Goal: Transaction & Acquisition: Purchase product/service

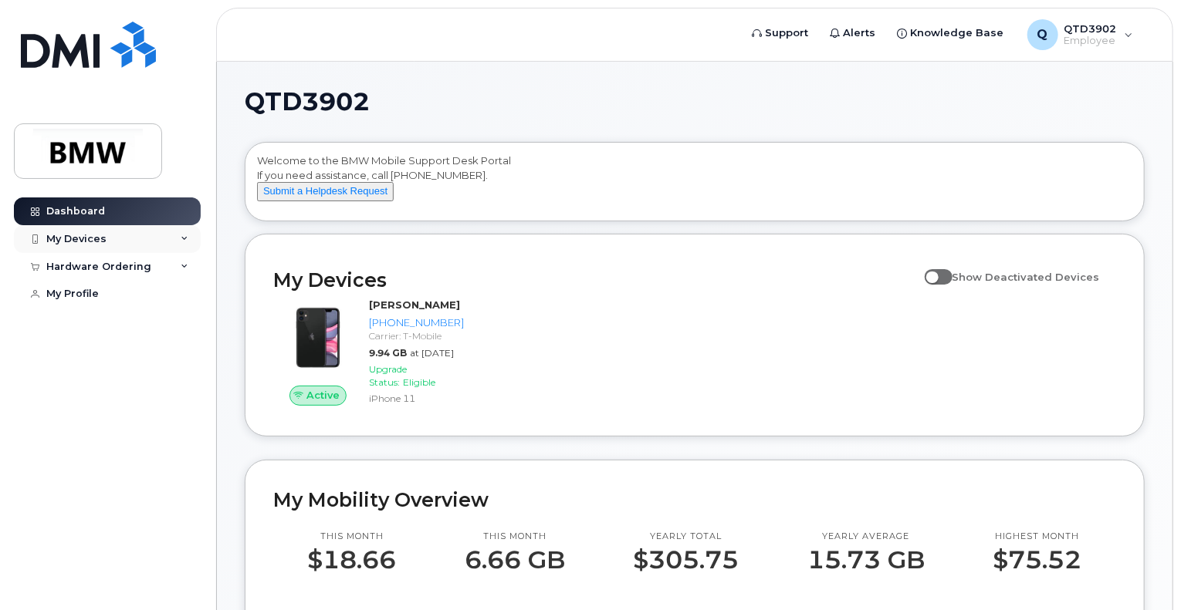
click at [77, 237] on div "My Devices" at bounding box center [76, 239] width 60 height 12
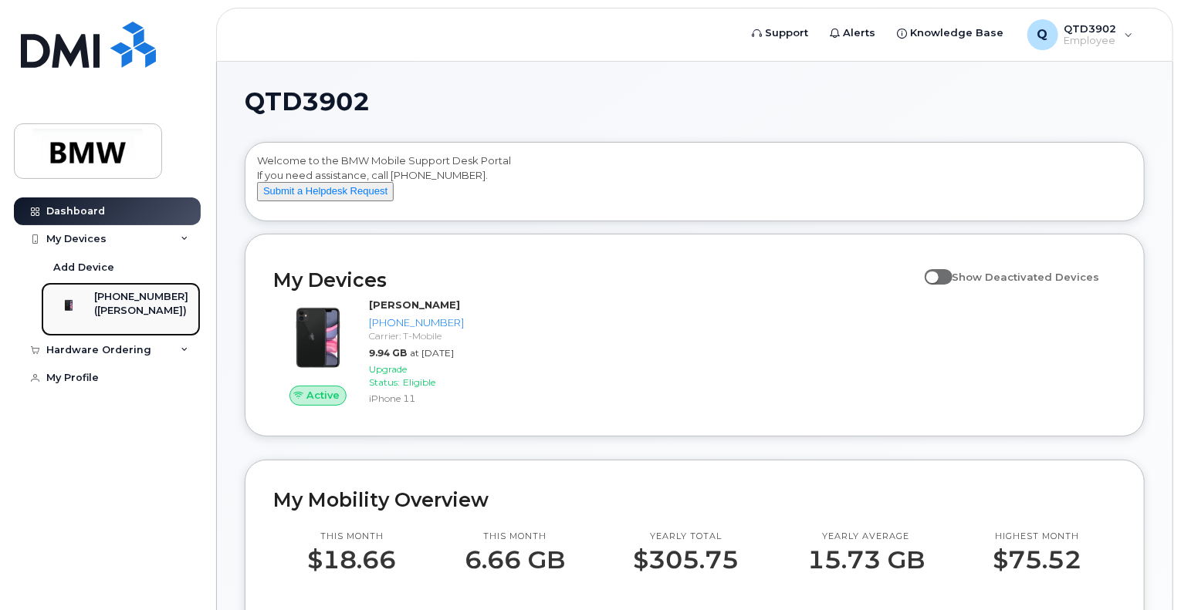
click at [117, 302] on div "[PHONE_NUMBER]" at bounding box center [141, 297] width 94 height 14
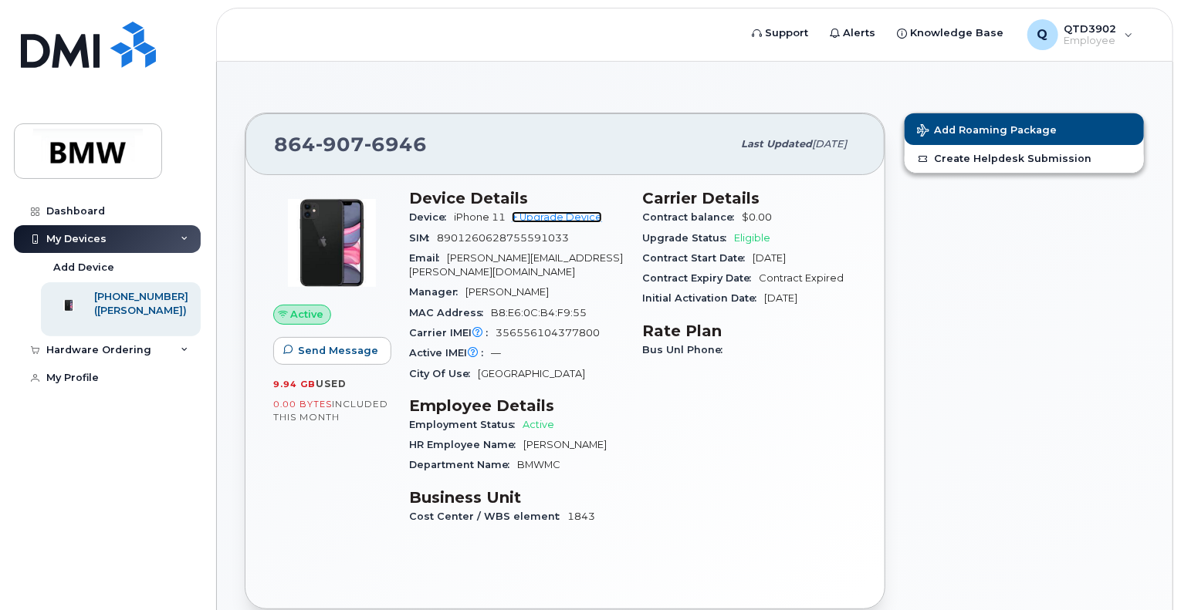
click at [561, 214] on link "+ Upgrade Device" at bounding box center [557, 217] width 90 height 12
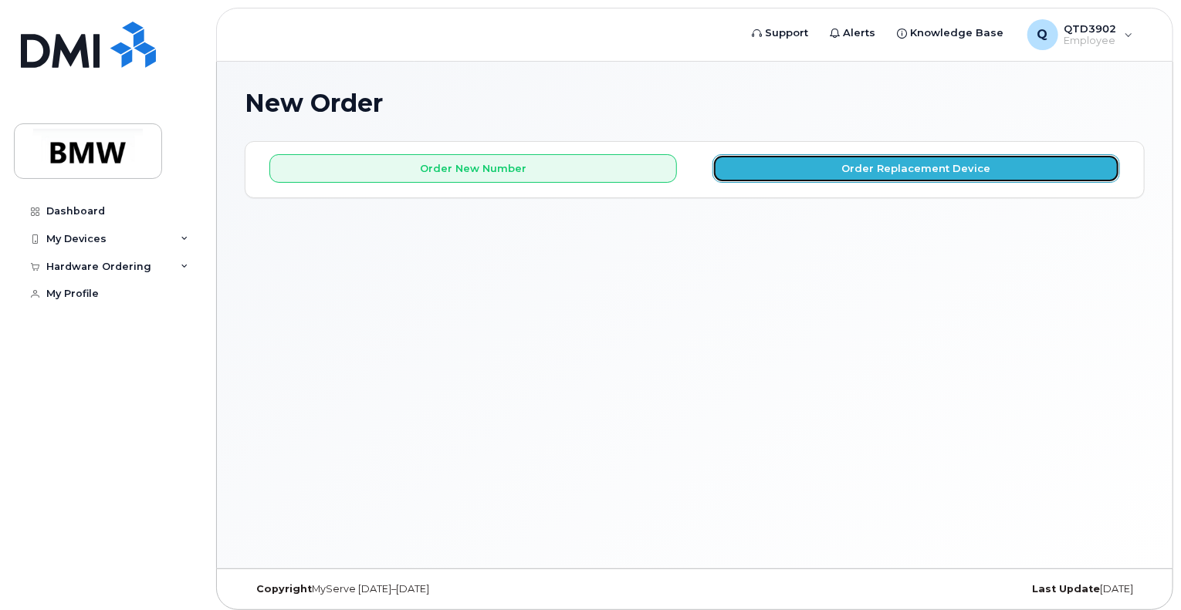
click at [996, 164] on button "Order Replacement Device" at bounding box center [915, 168] width 407 height 29
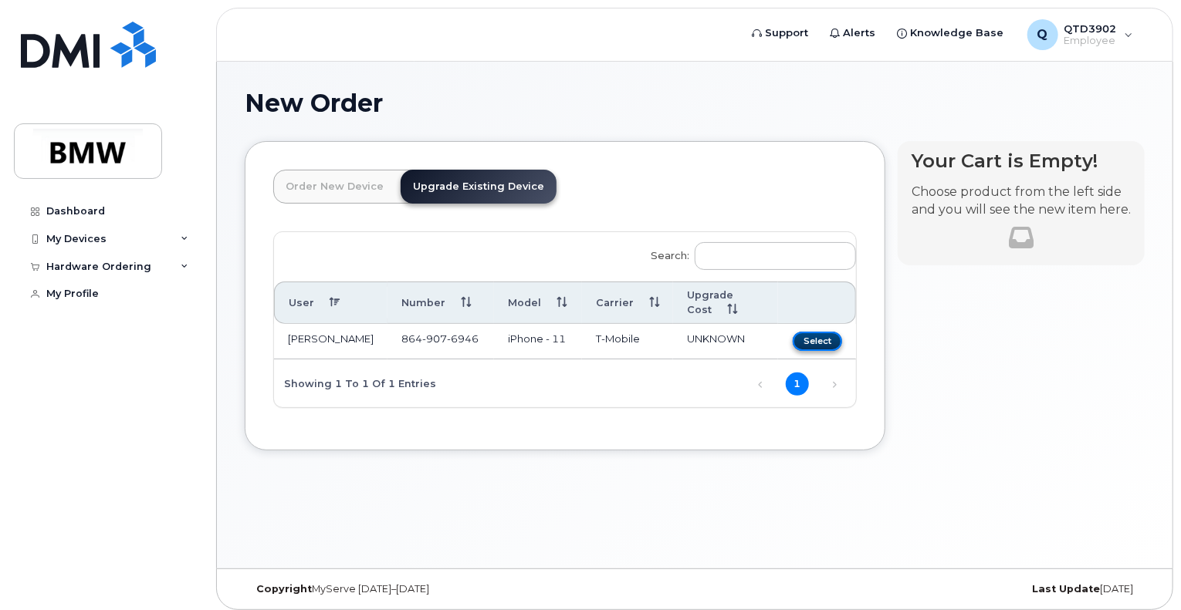
click at [824, 332] on button "Select" at bounding box center [817, 341] width 49 height 19
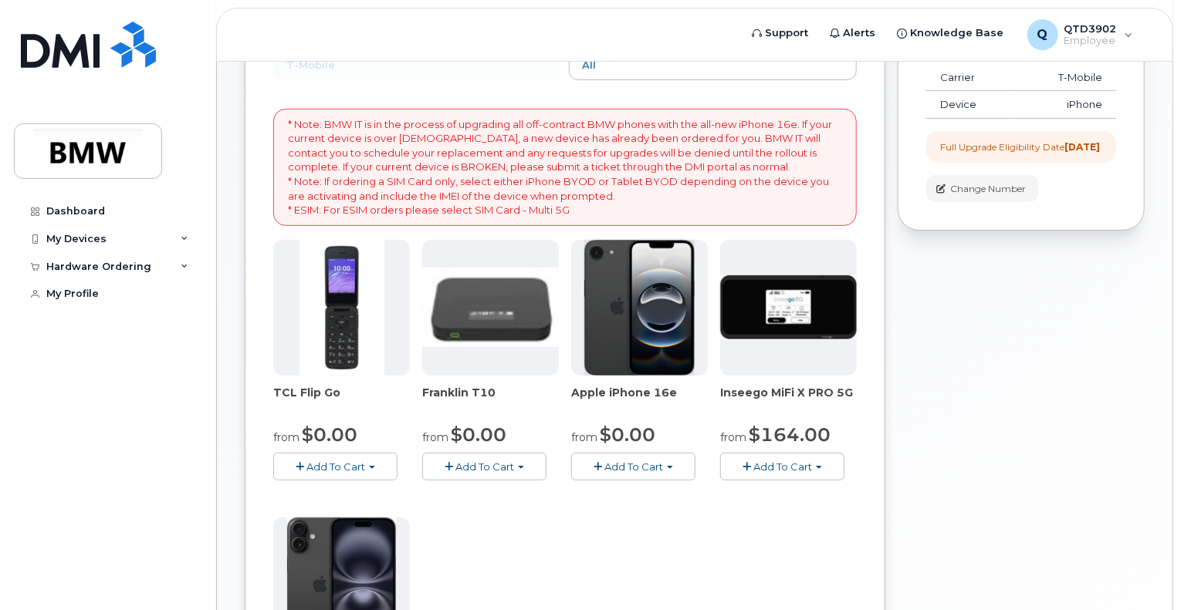
scroll to position [232, 0]
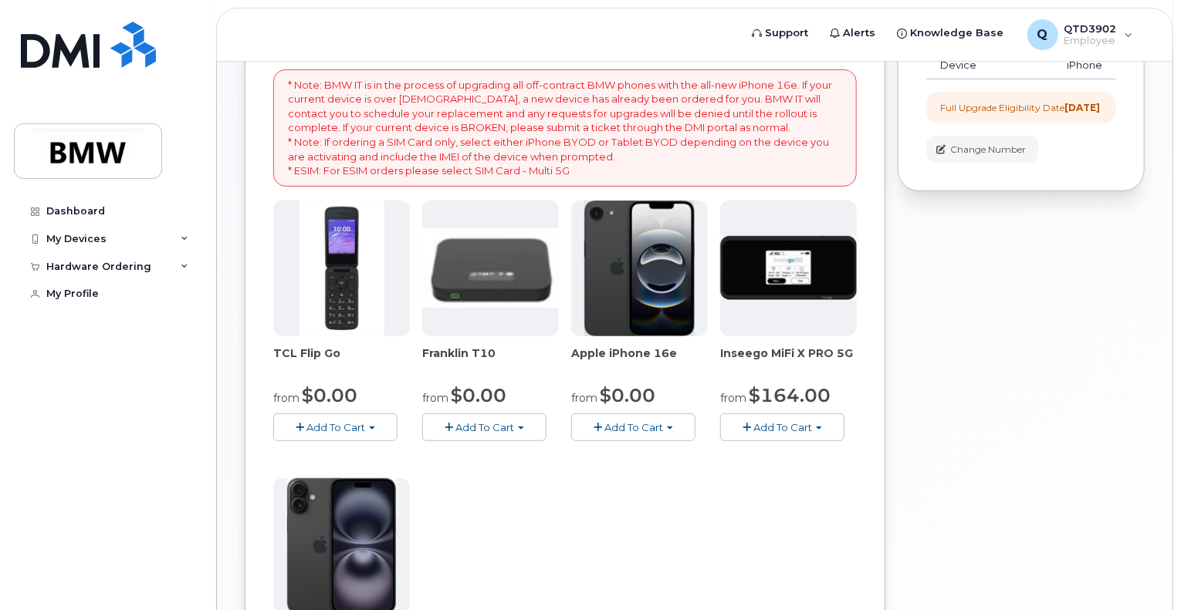
click at [632, 424] on span "Add To Cart" at bounding box center [633, 427] width 59 height 12
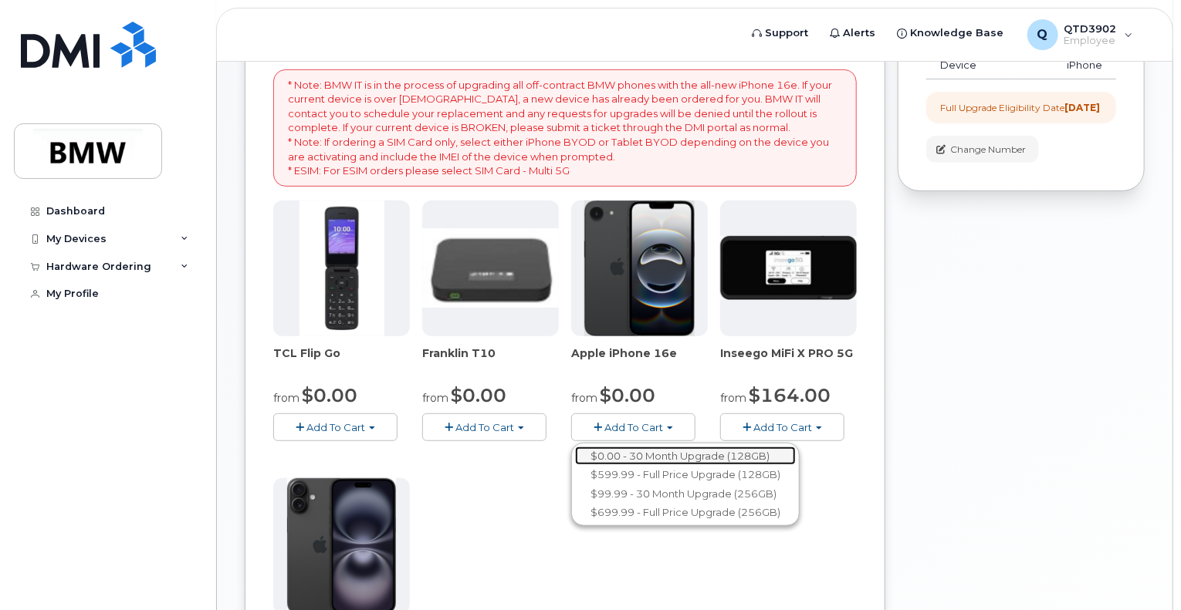
click at [779, 450] on link "$0.00 - 30 Month Upgrade (128GB)" at bounding box center [685, 456] width 221 height 19
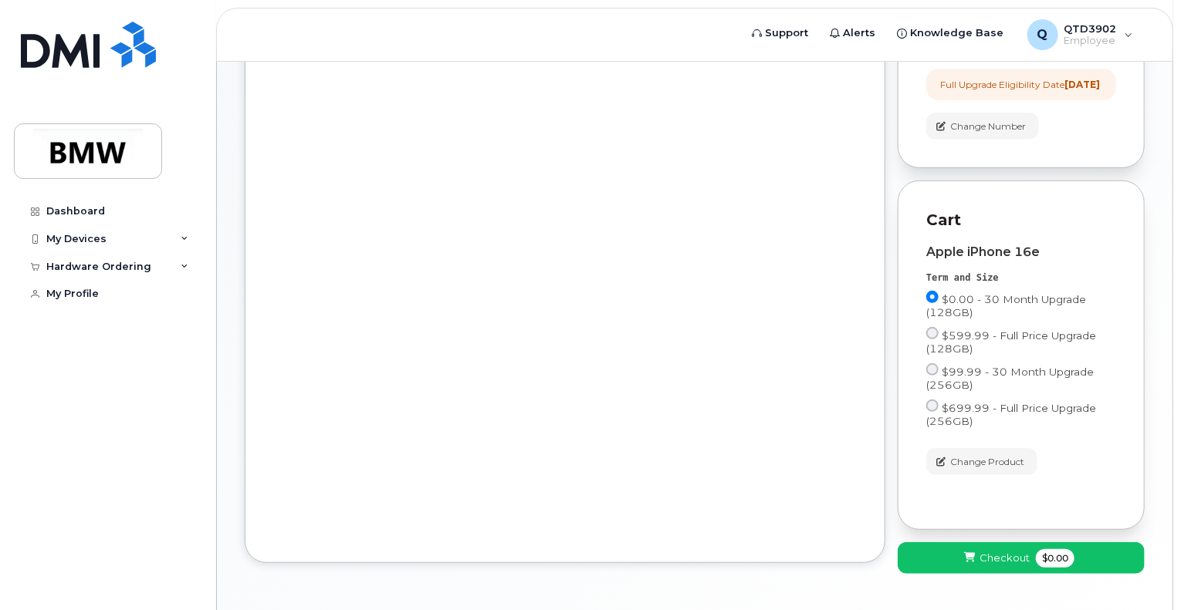
scroll to position [320, 0]
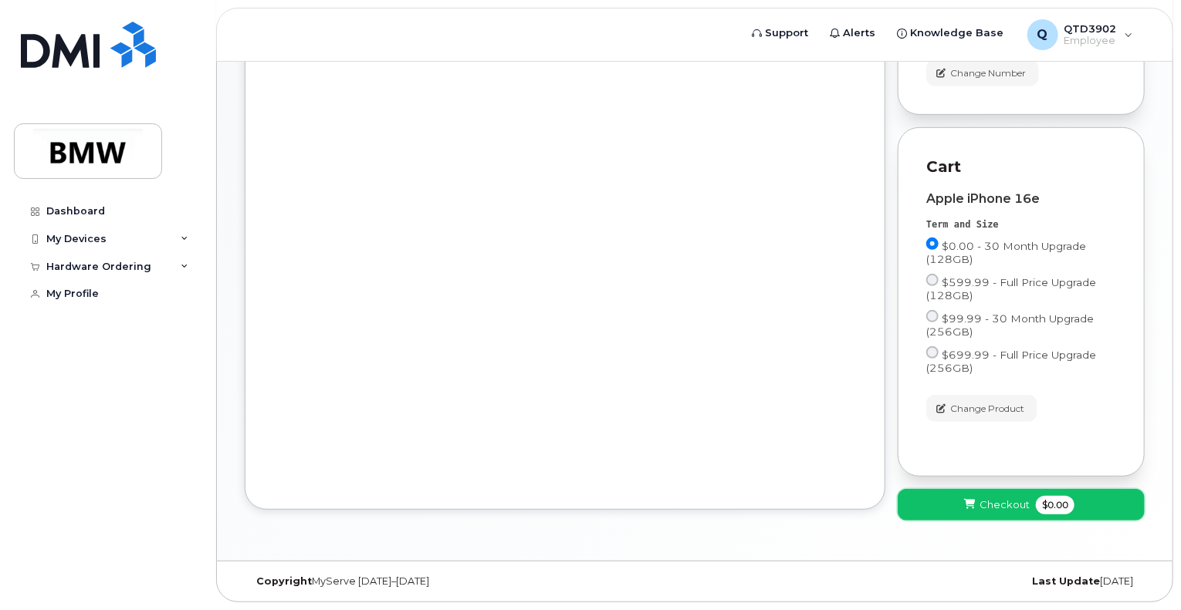
click at [985, 499] on span "Checkout" at bounding box center [1004, 505] width 50 height 15
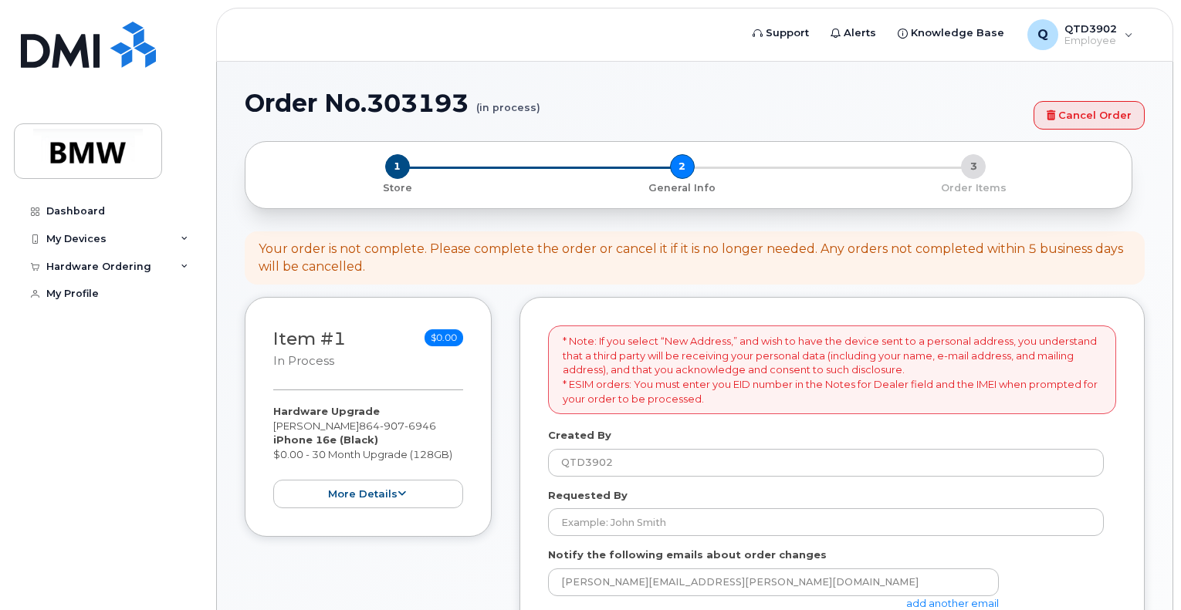
select select
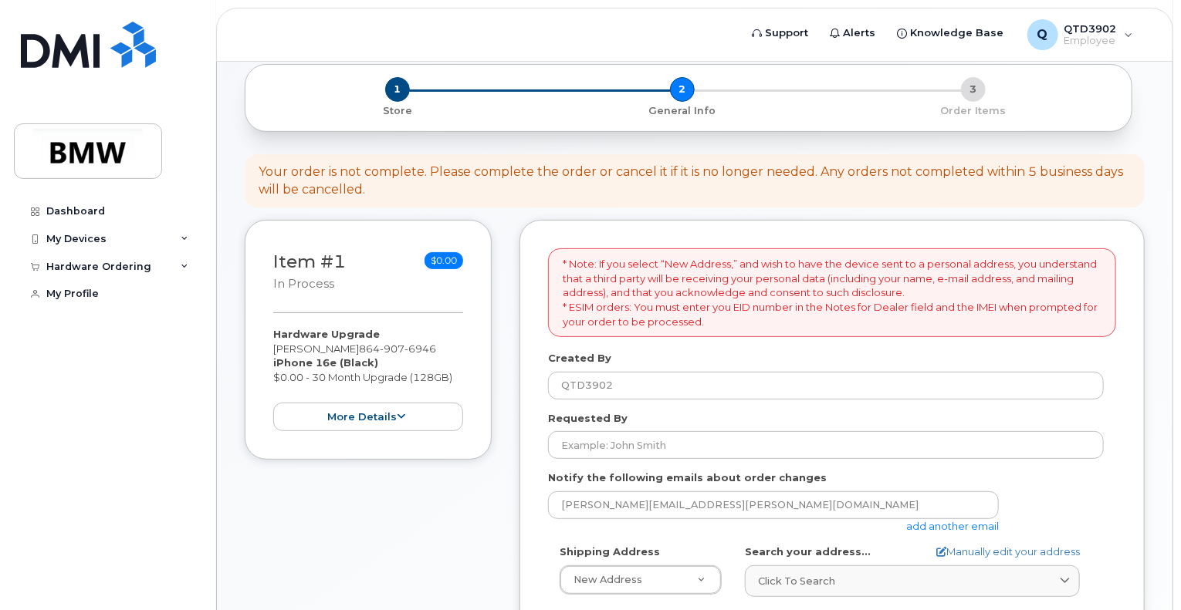
scroll to position [154, 0]
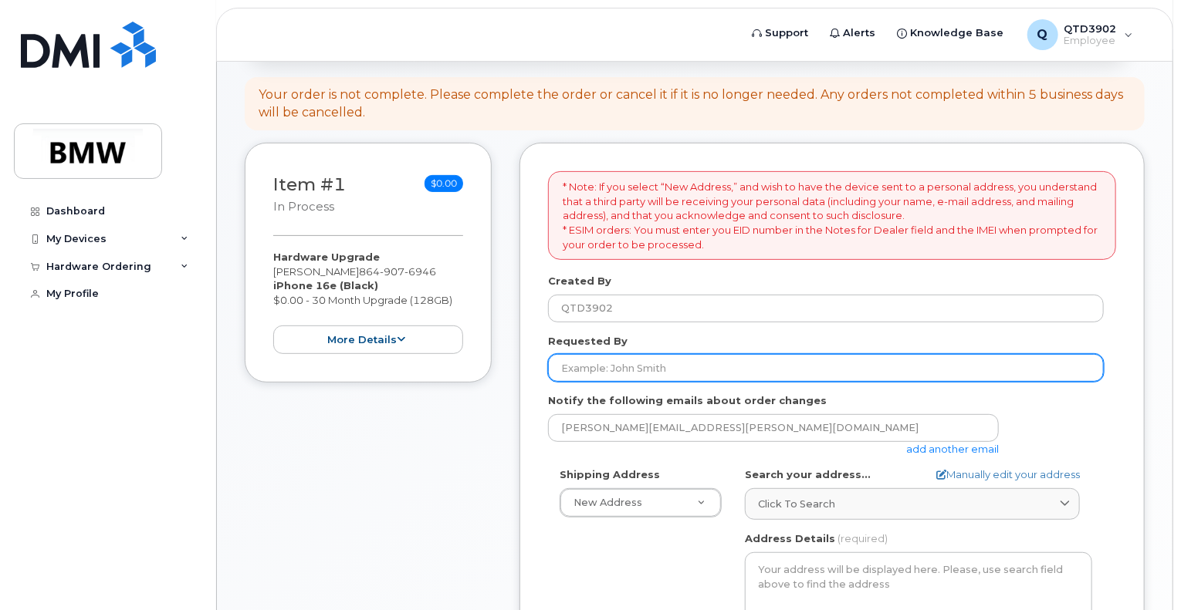
click at [589, 370] on input "Requested By" at bounding box center [826, 368] width 556 height 28
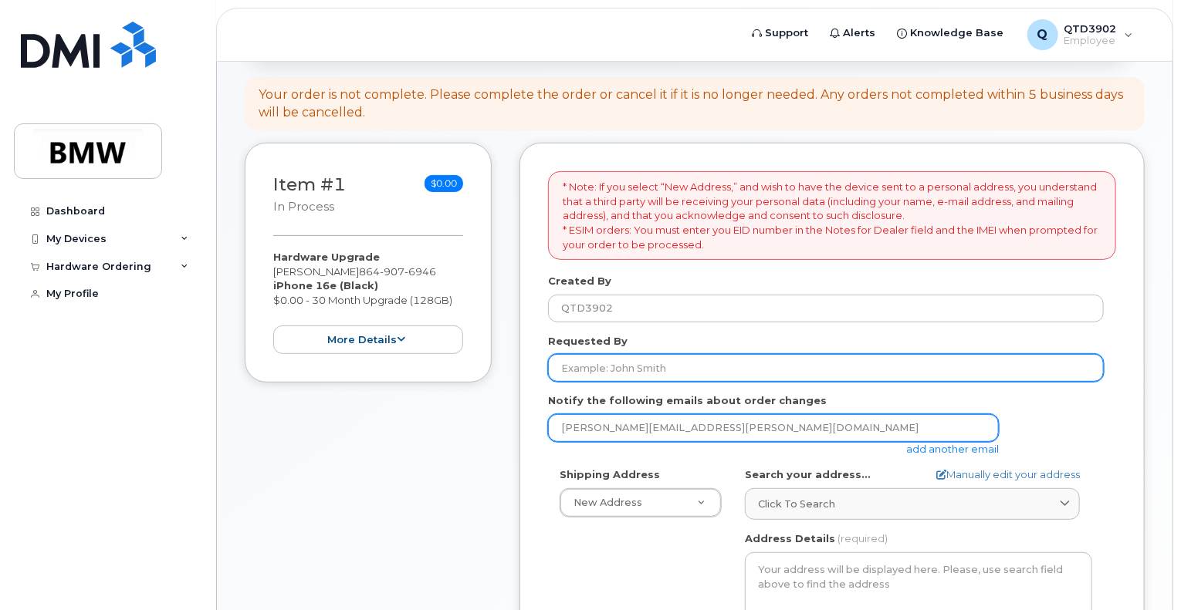
type input "[PERSON_NAME]"
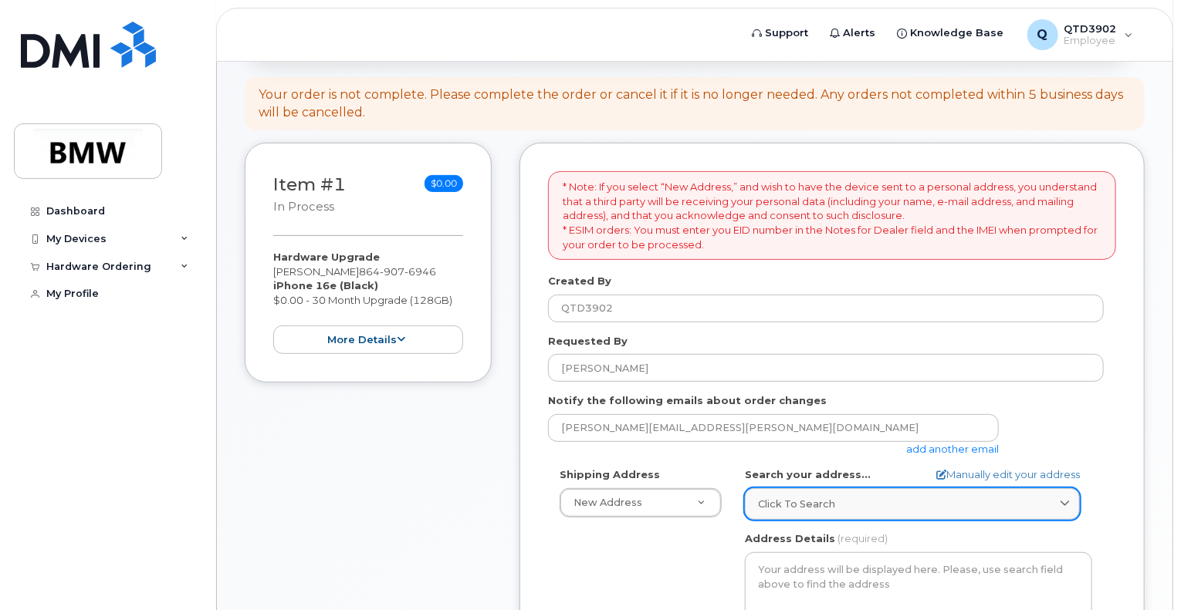
click at [813, 502] on span "Click to search" at bounding box center [796, 504] width 77 height 15
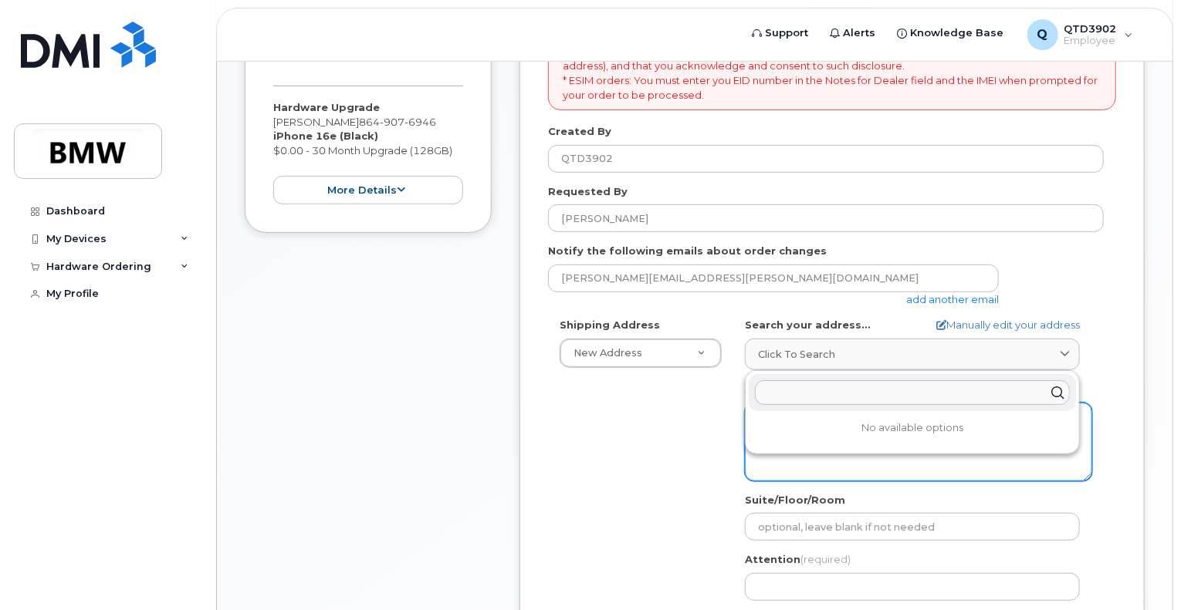
scroll to position [309, 0]
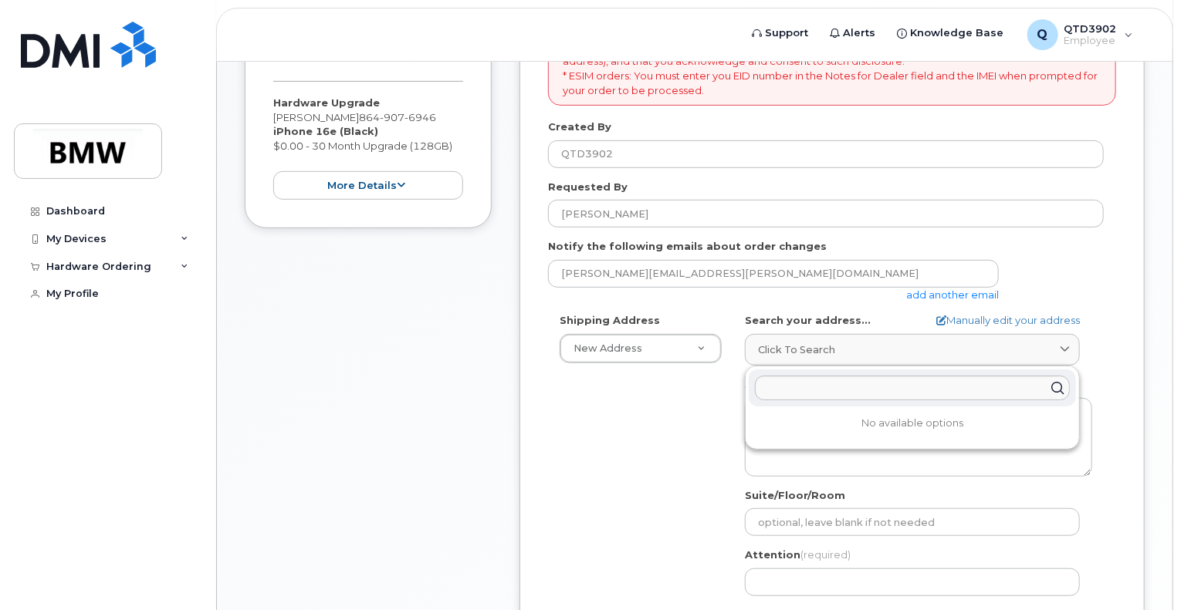
click at [590, 476] on div "Shipping Address New Address New Address [STREET_ADDRESS] BMW MC Plant BMW [GEO…" at bounding box center [826, 490] width 556 height 354
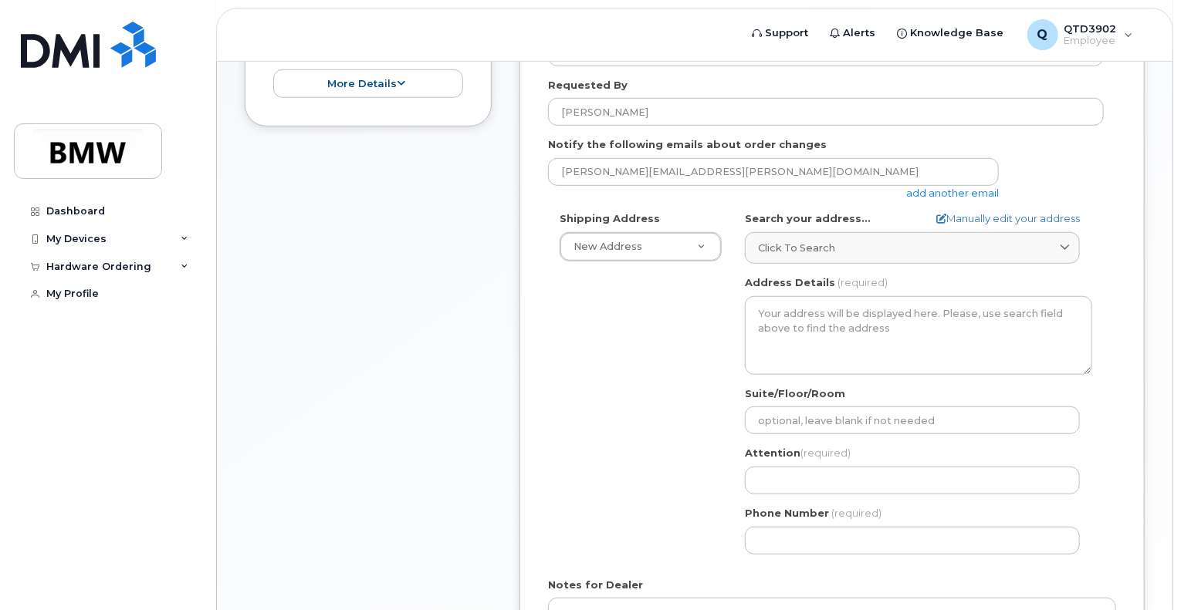
scroll to position [386, 0]
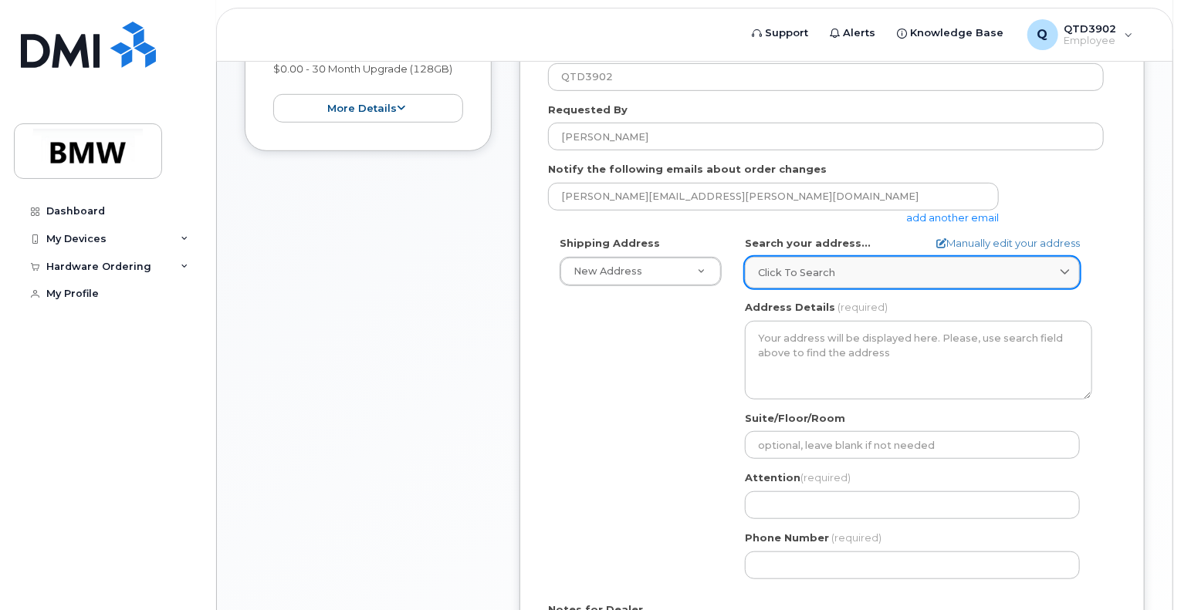
click at [813, 276] on span "Click to search" at bounding box center [796, 272] width 77 height 15
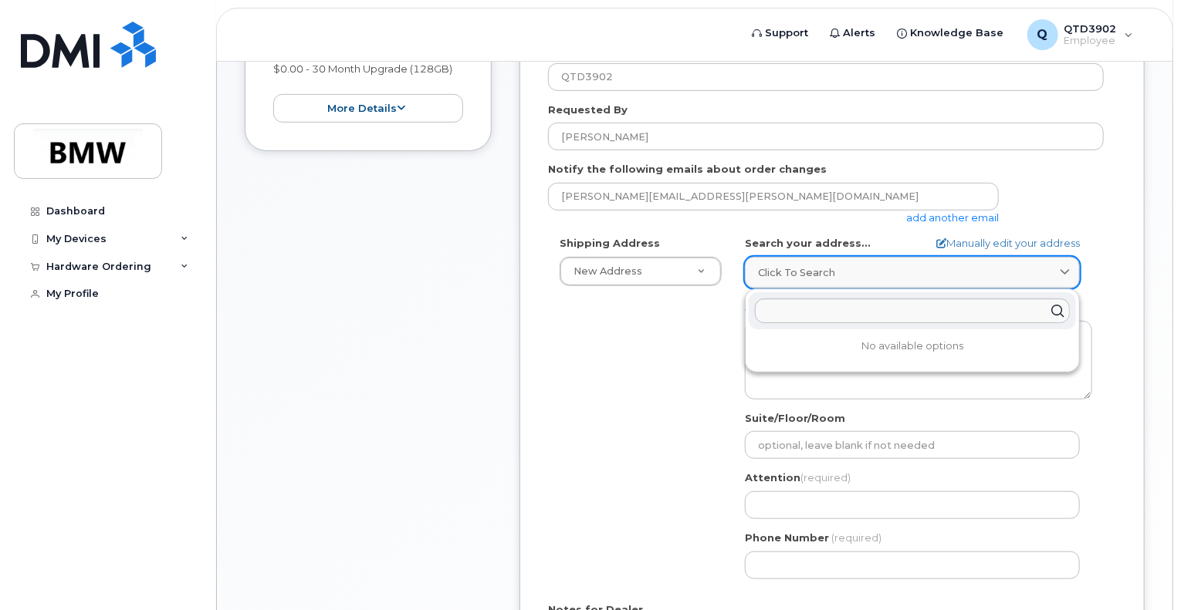
click at [813, 276] on span "Click to search" at bounding box center [796, 272] width 77 height 15
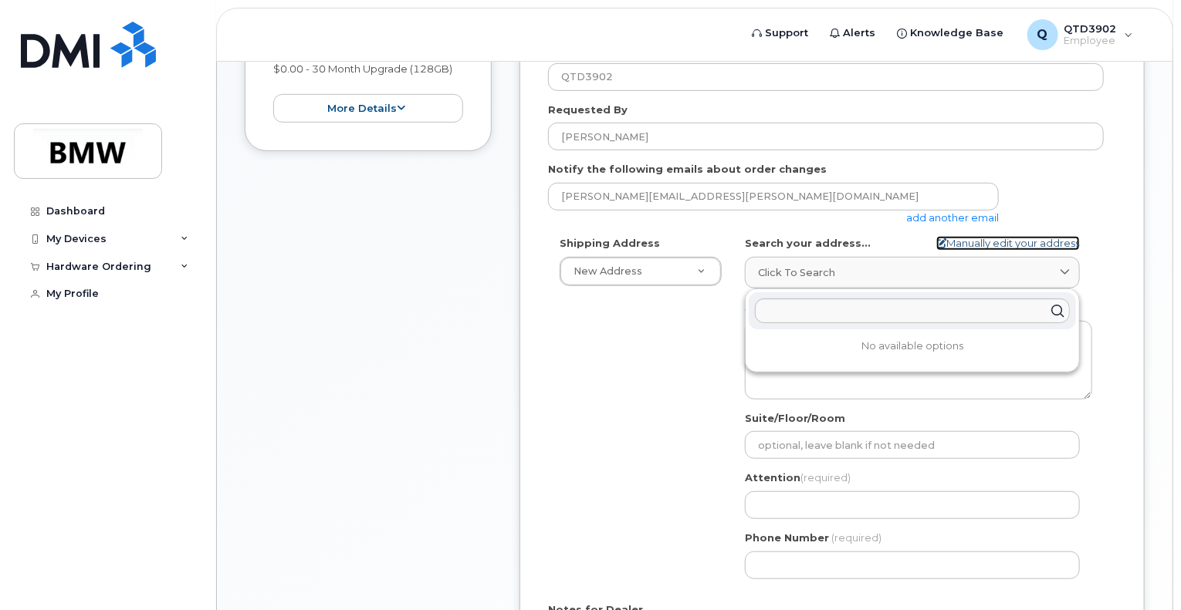
click at [1003, 242] on link "Manually edit your address" at bounding box center [1008, 243] width 144 height 15
select select
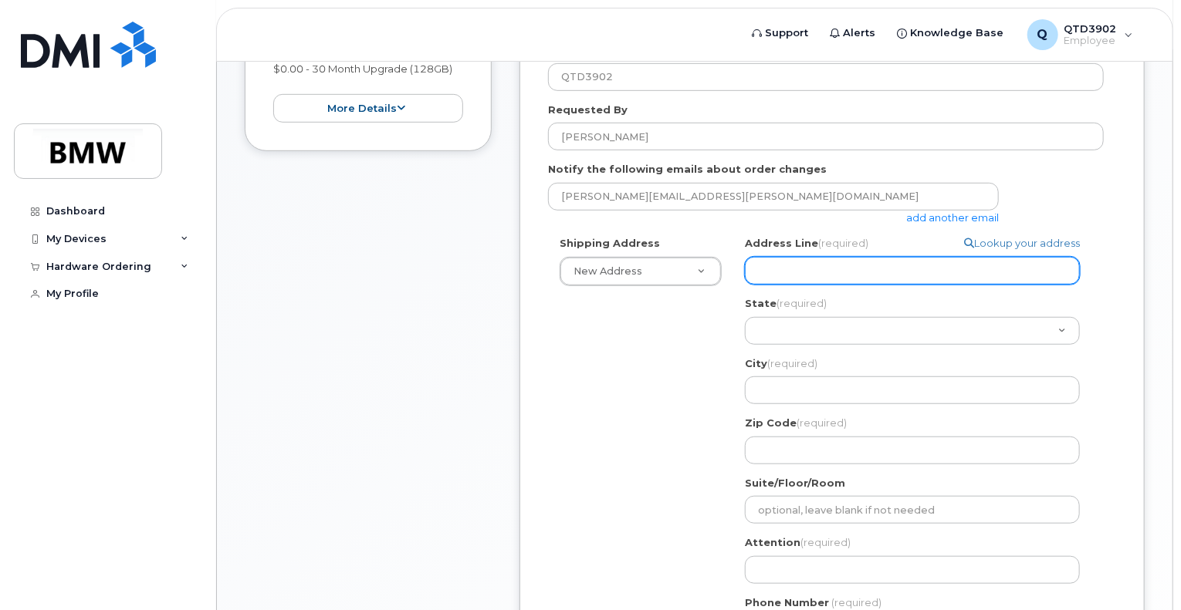
click at [814, 265] on input "Address Line (required)" at bounding box center [912, 271] width 335 height 28
type input "340 Spring Forest Dr."
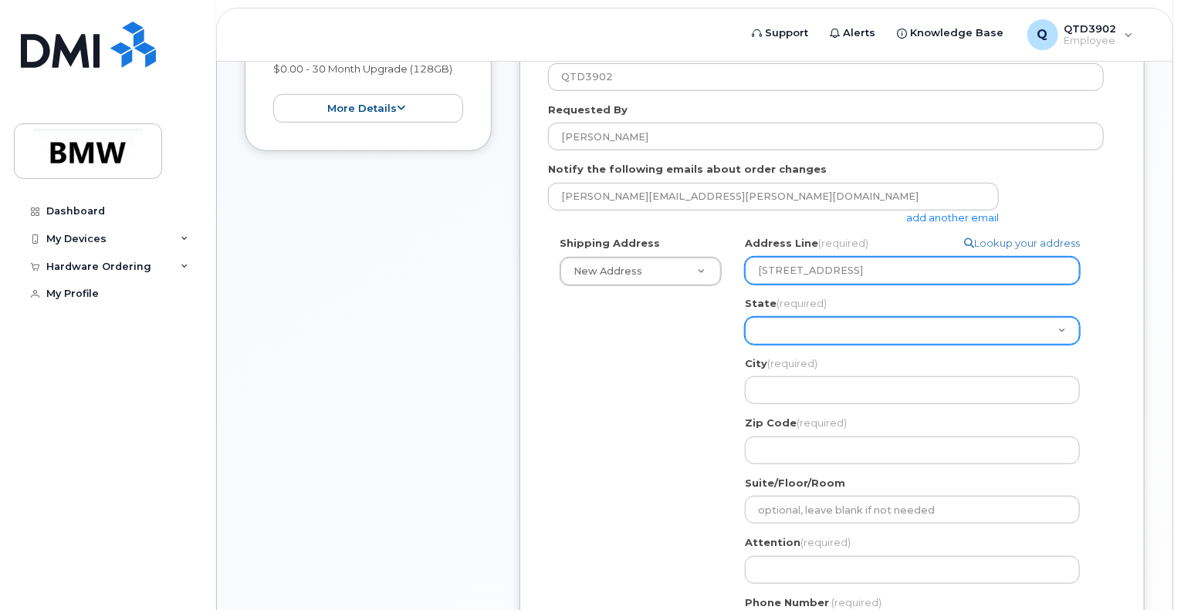
select select "SC"
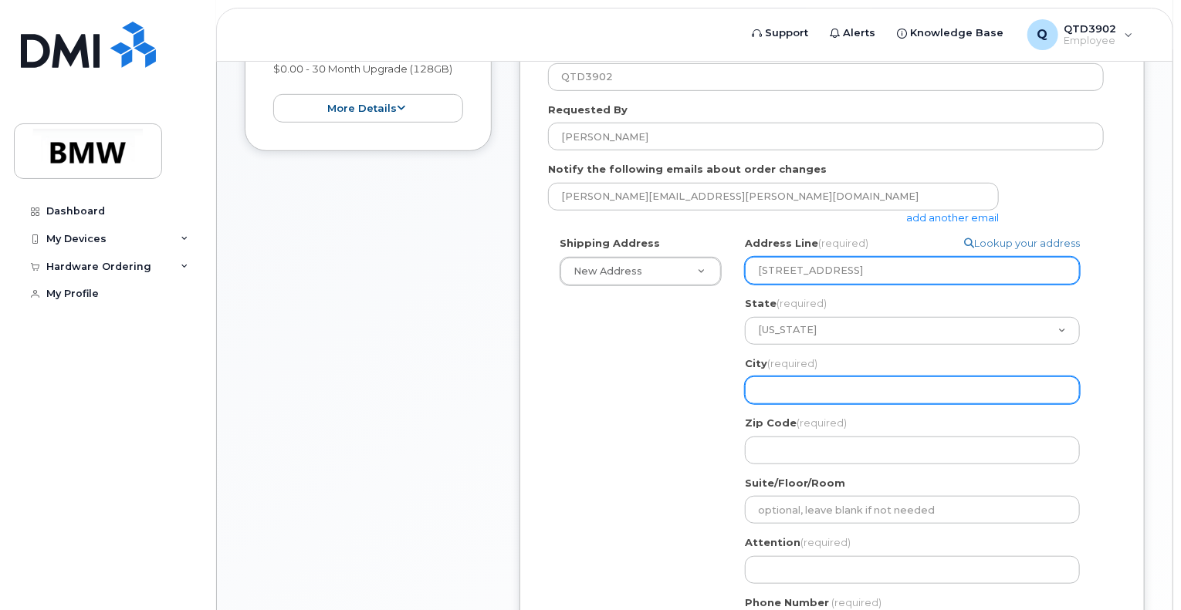
type input "Simpsonville"
type input "29681"
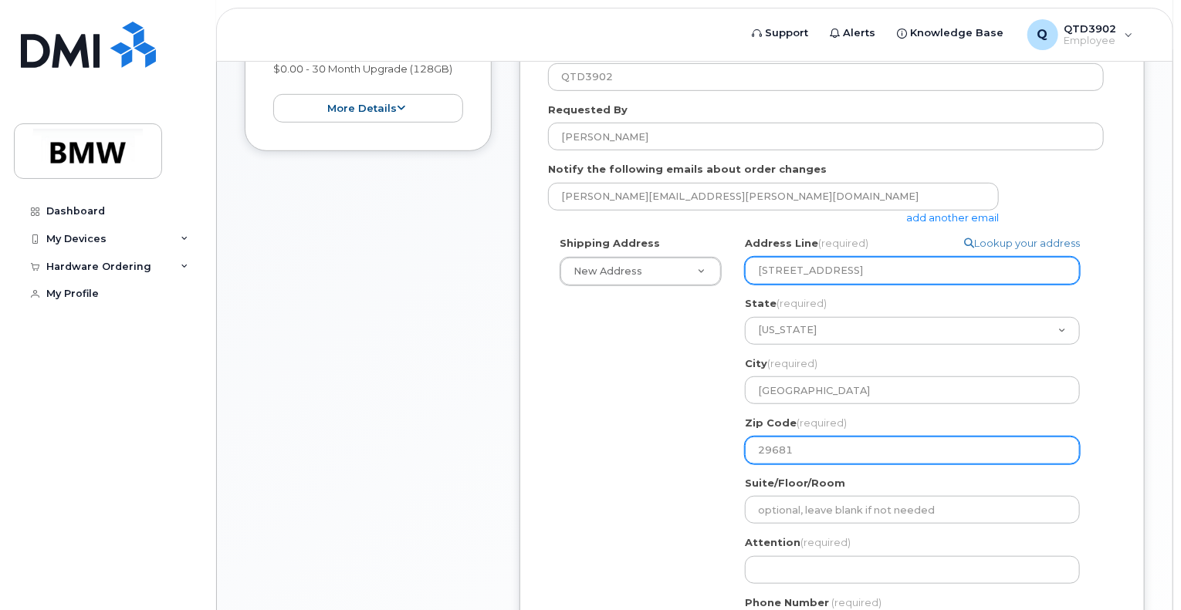
type input "8649076946"
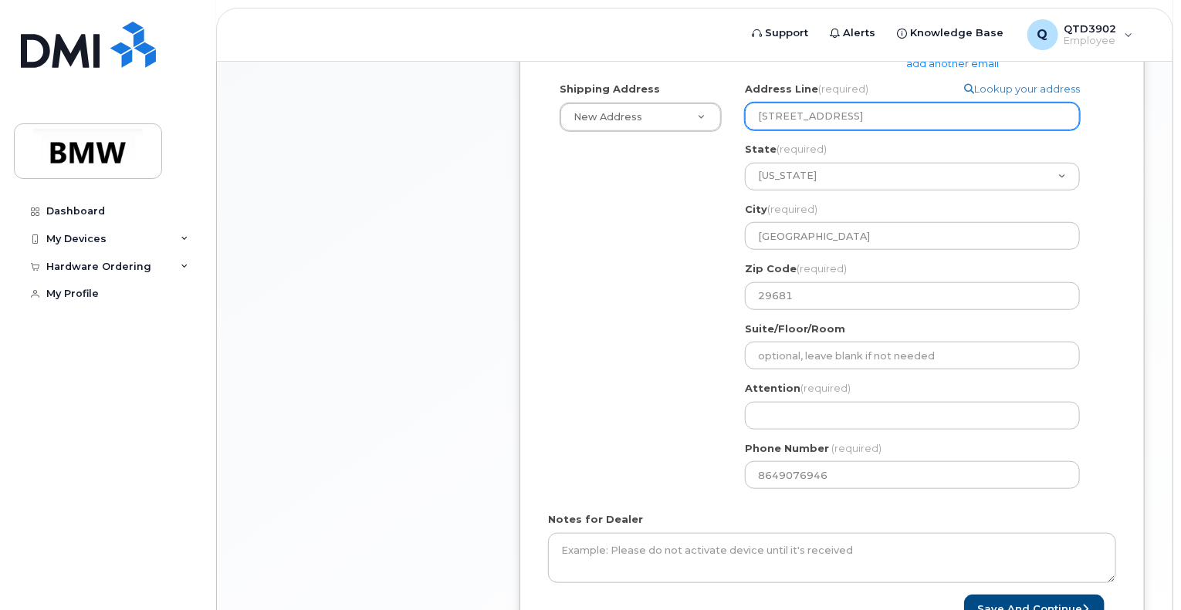
scroll to position [617, 0]
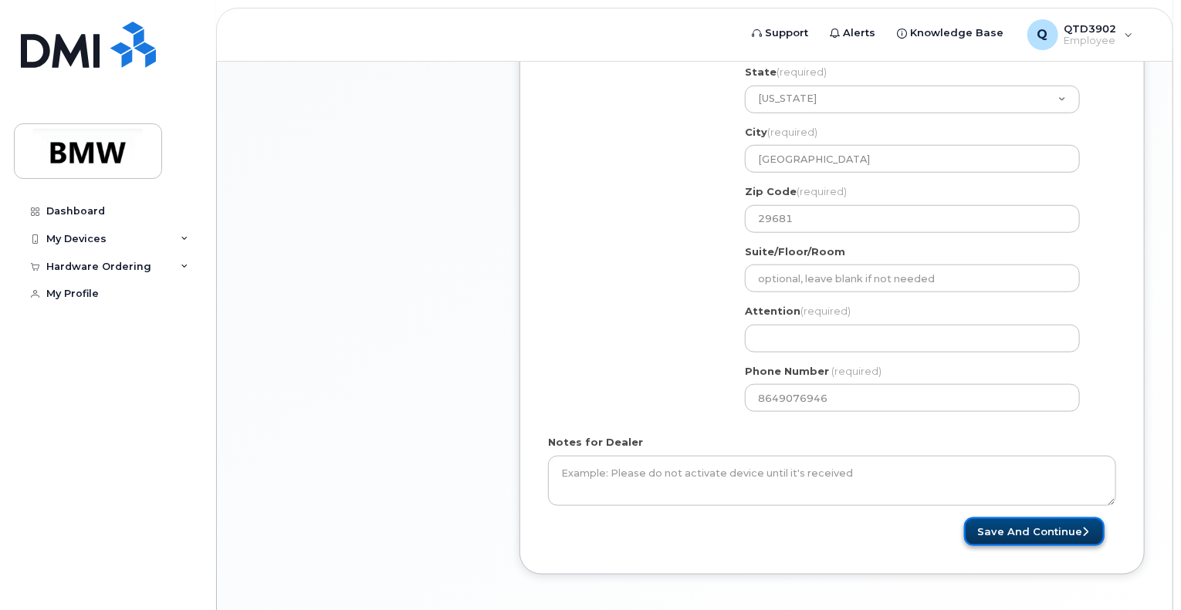
click at [1034, 532] on button "Save and Continue" at bounding box center [1034, 532] width 140 height 29
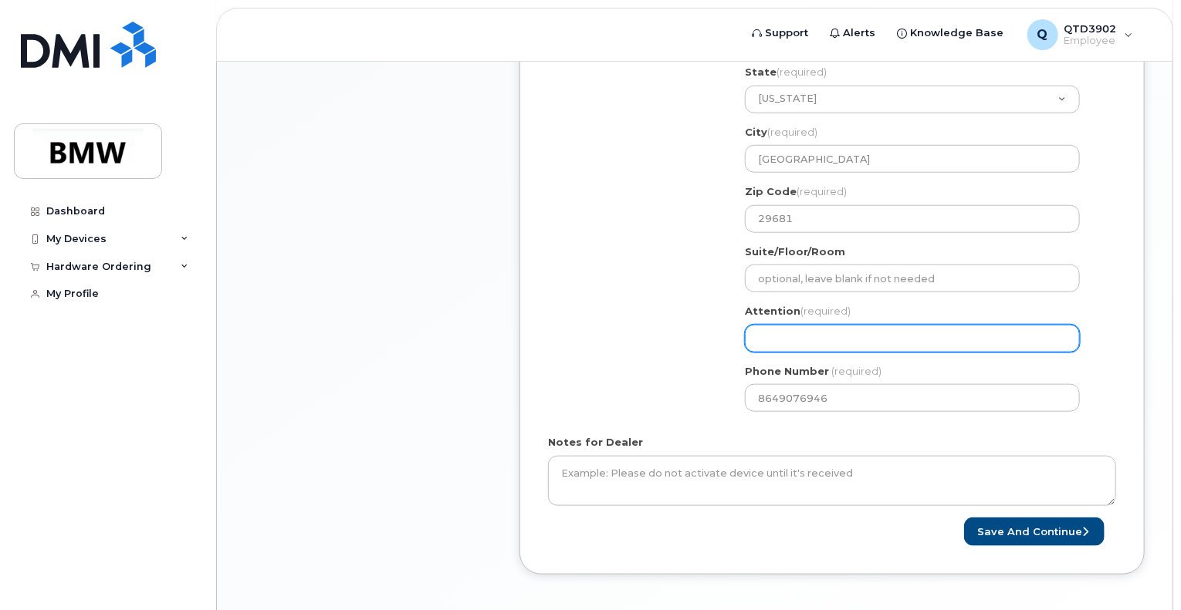
select select
type input "A"
select select
type input "Al"
select select
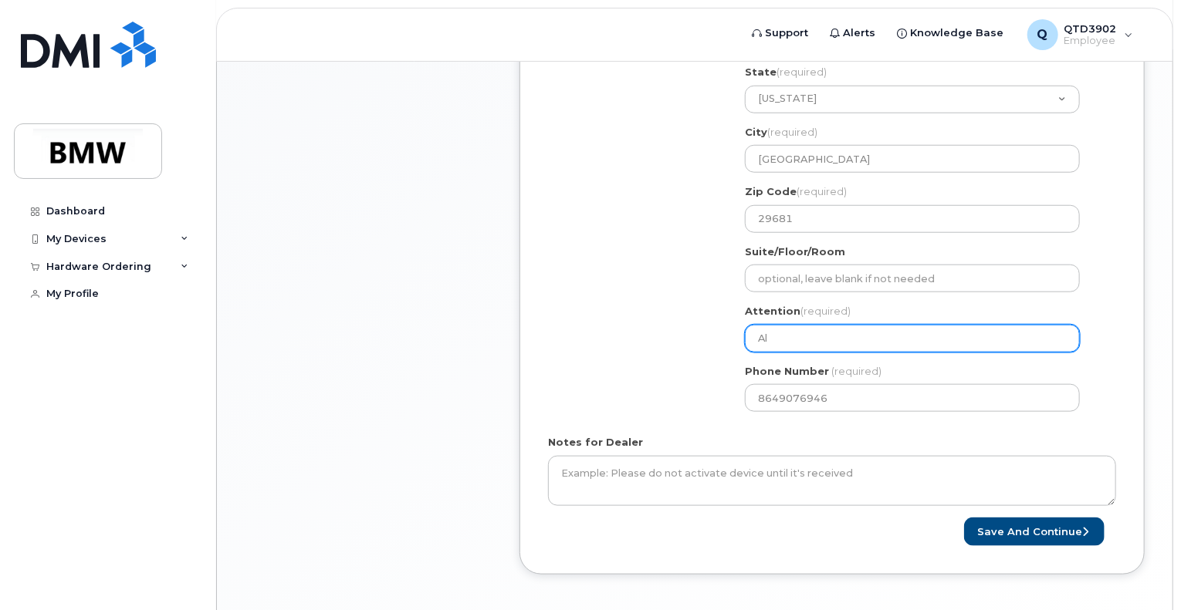
type input "Ali"
select select
type input "Alic"
select select
type input "Alici"
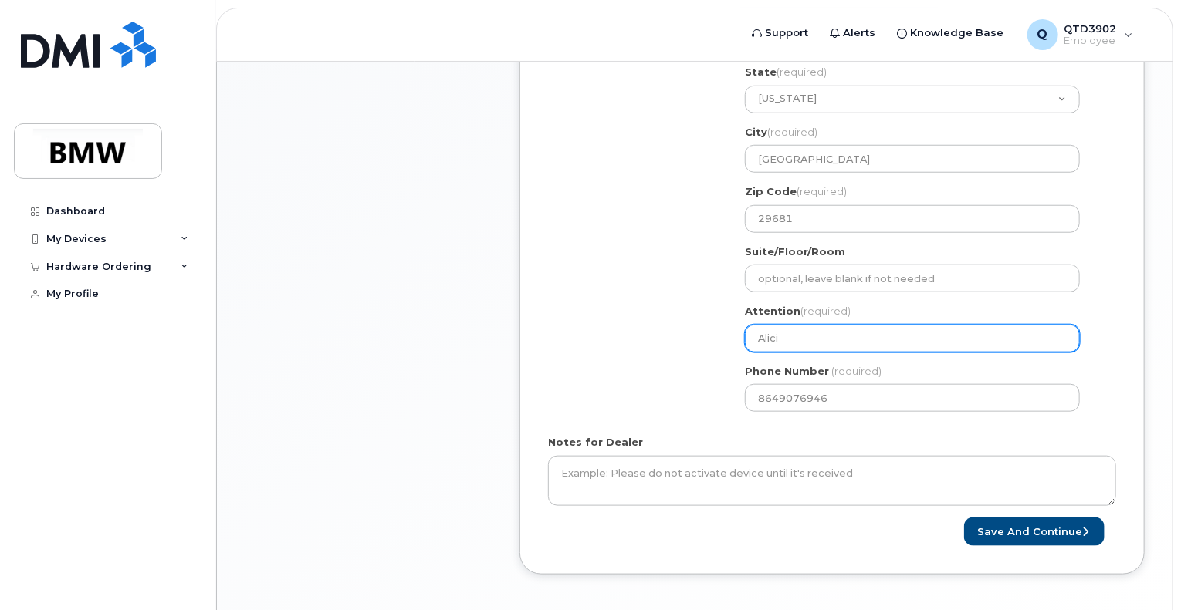
select select
type input "Alicia"
select select
type input "Alicia H"
select select
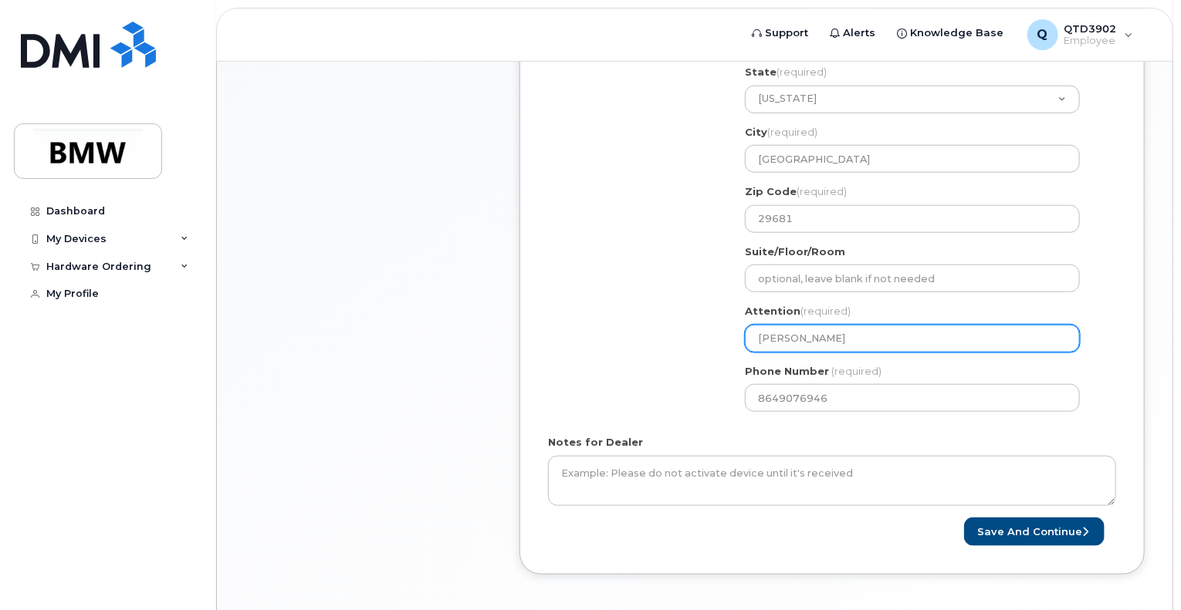
type input "Alicia Hy"
select select
type input "Alicia Hyd"
select select
type input "Alicia Hyde"
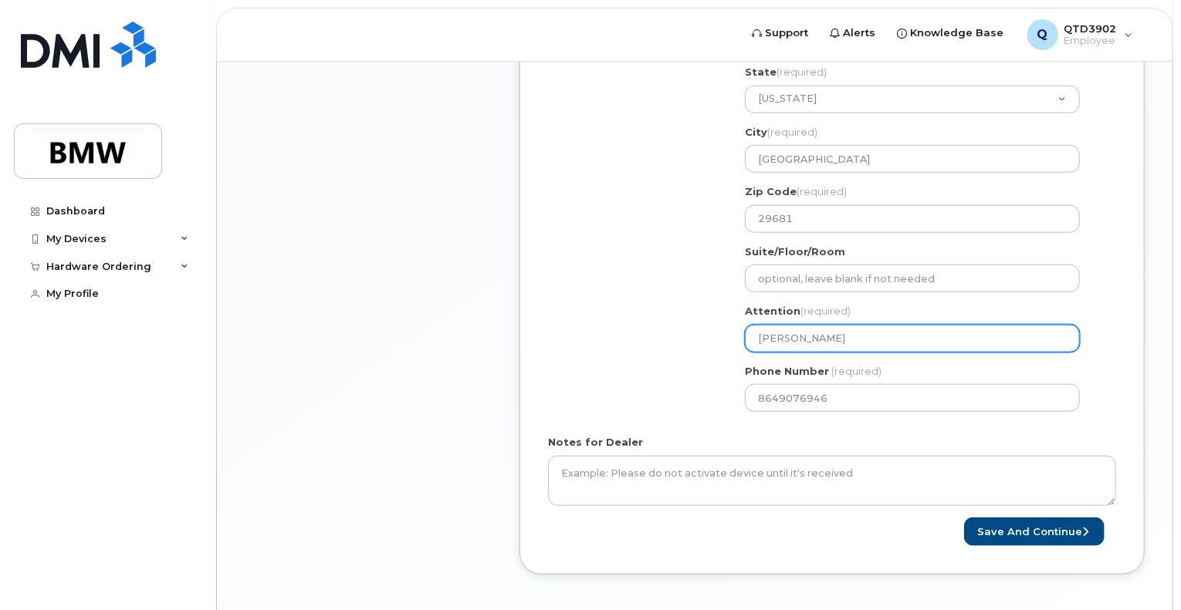
select select
type input "[PERSON_NAME]"
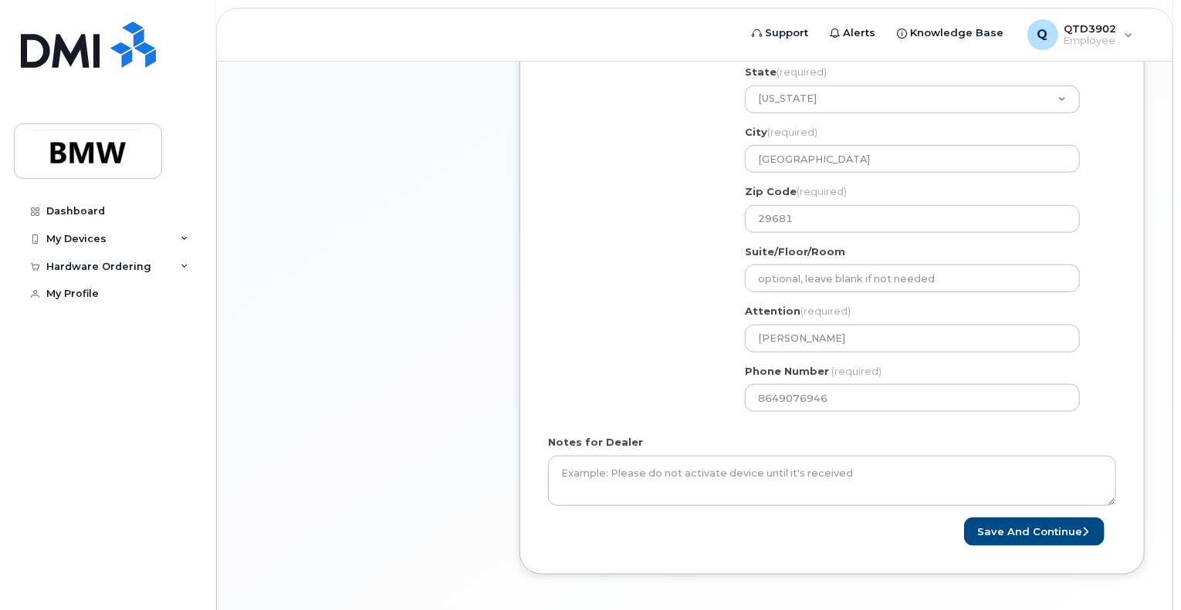
click at [535, 213] on div "* Note: If you select “New Address,” and wish to have the device sent to a pers…" at bounding box center [831, 127] width 625 height 895
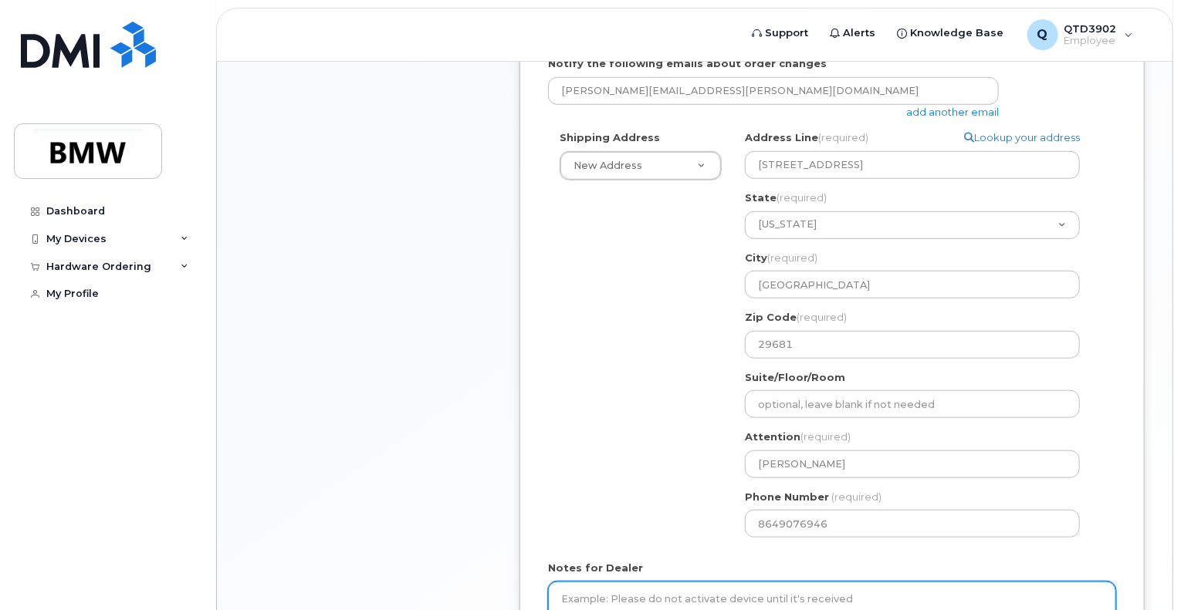
scroll to position [540, 0]
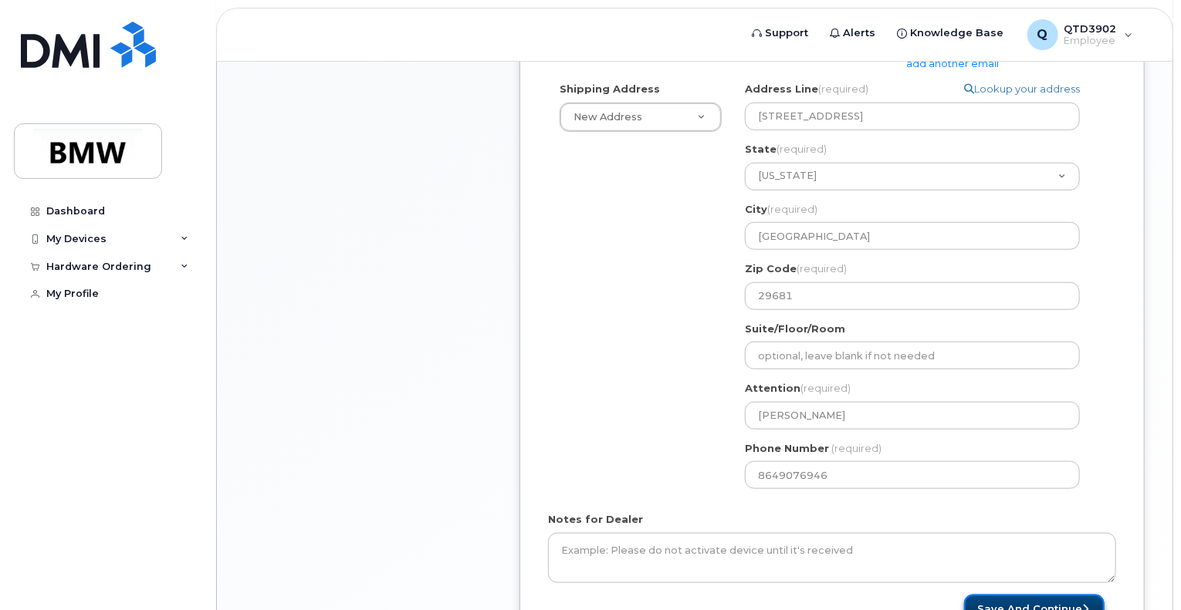
click at [1014, 604] on button "Save and Continue" at bounding box center [1034, 609] width 140 height 29
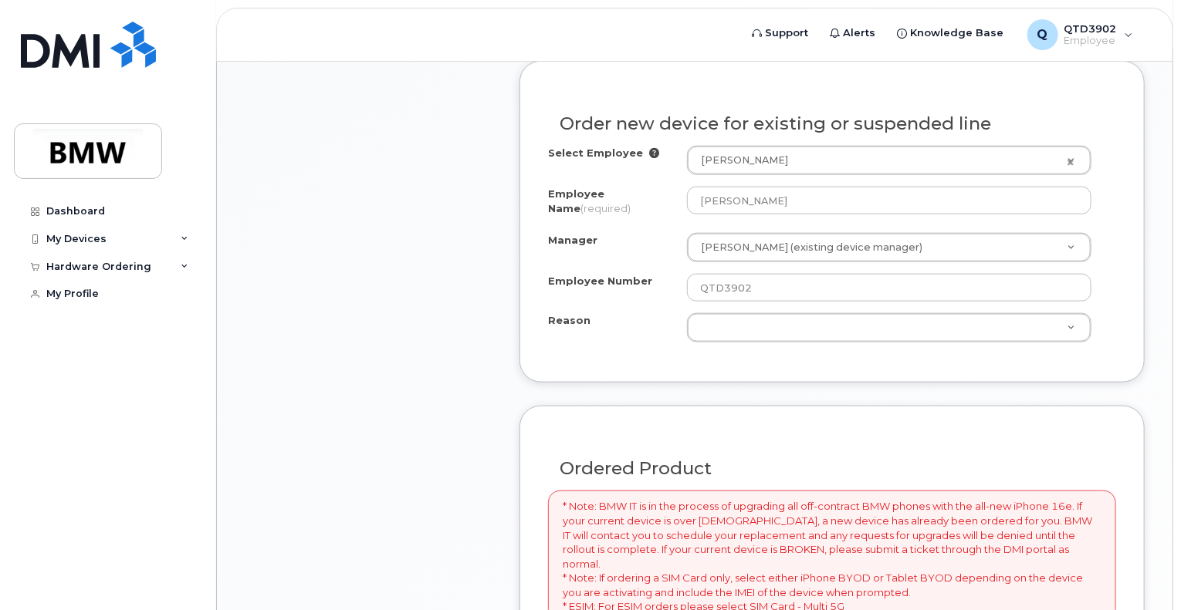
scroll to position [772, 0]
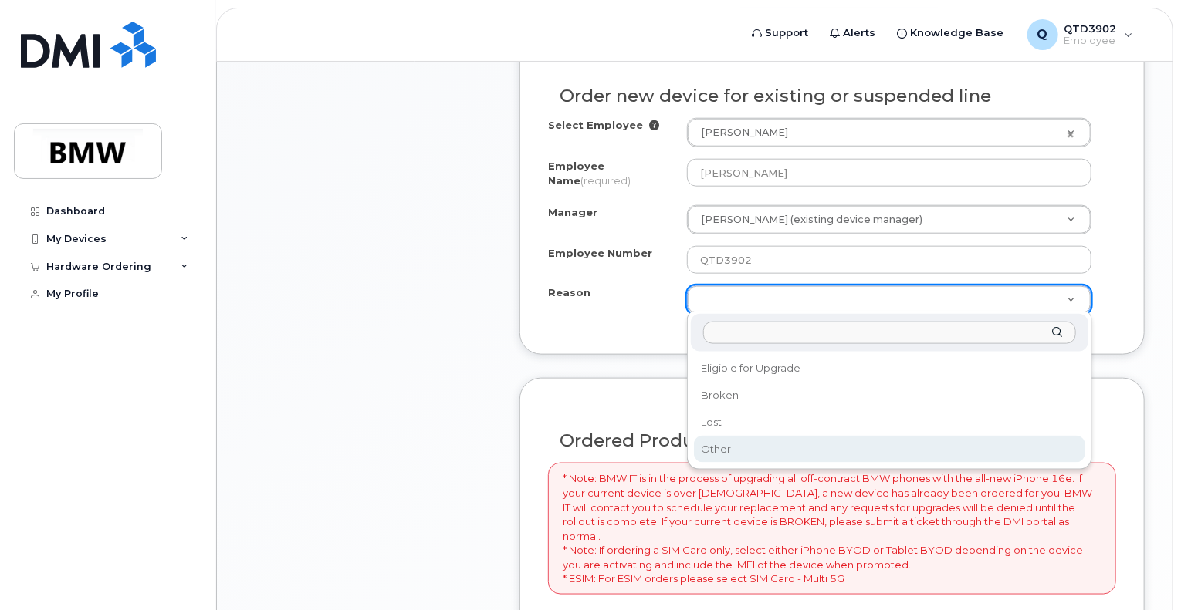
select select "other"
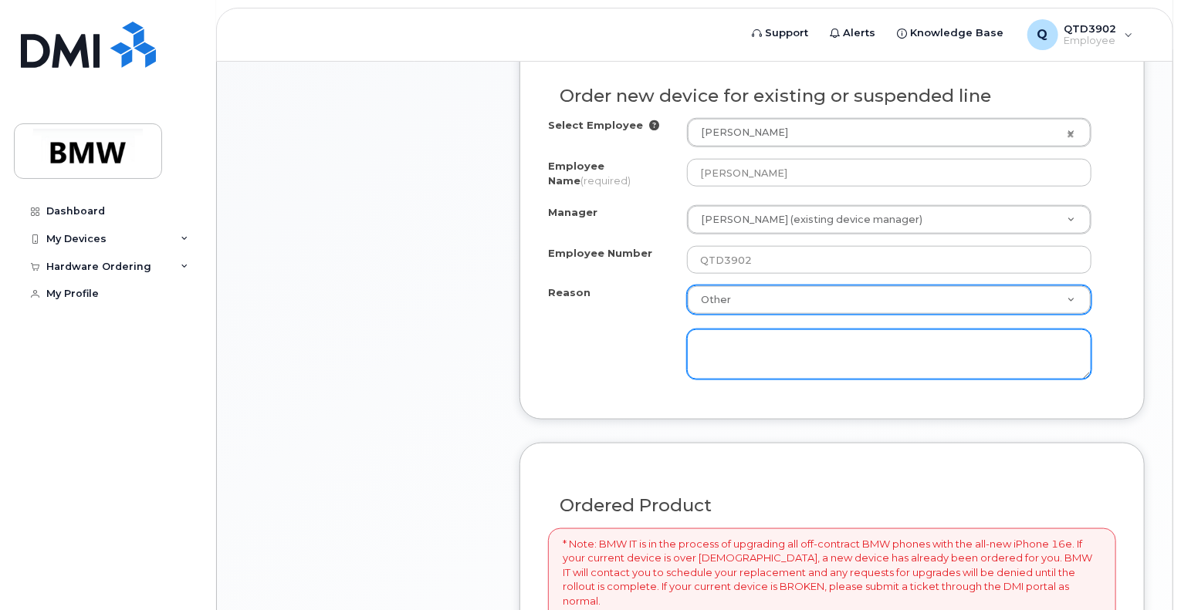
click at [731, 343] on textarea at bounding box center [889, 355] width 404 height 51
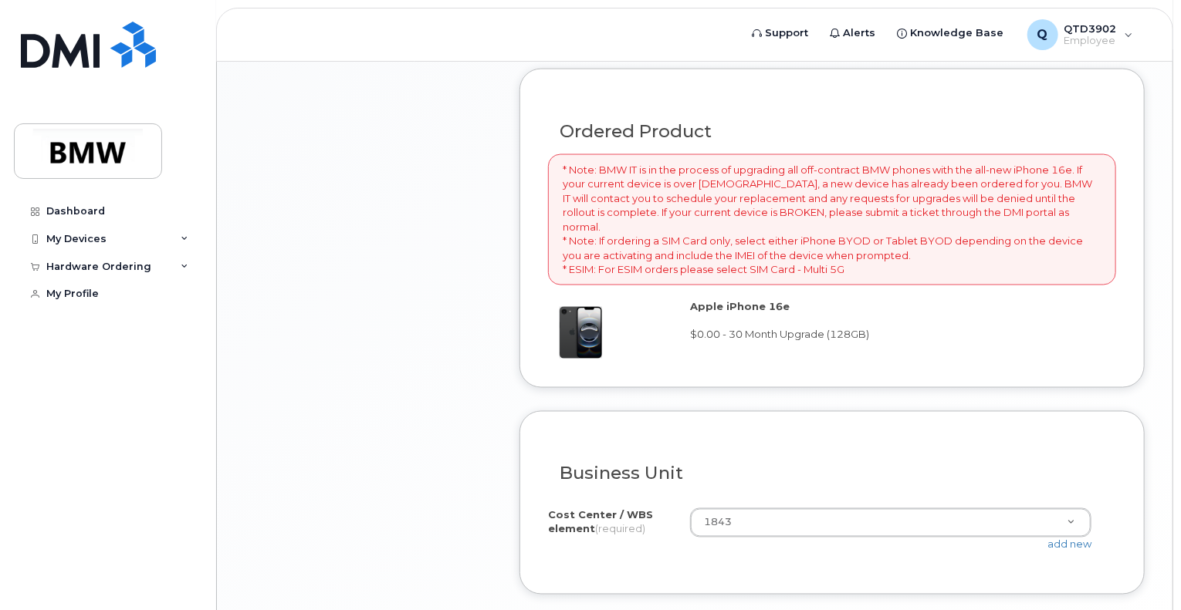
scroll to position [1235, 0]
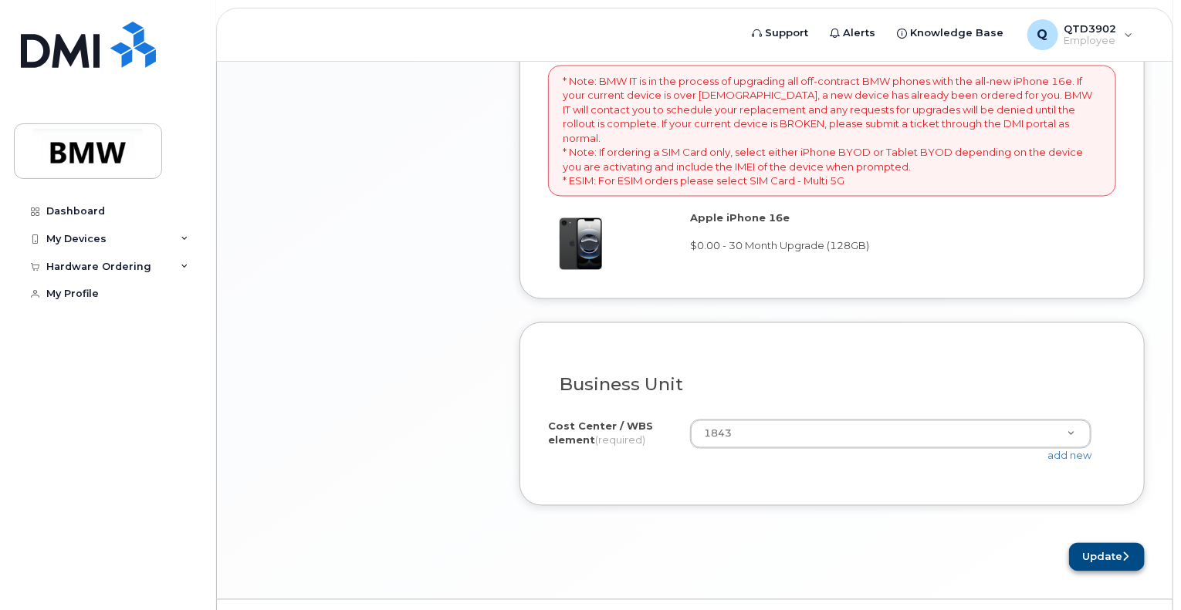
type textarea "IPhone 11 not included in Bulk Upgrade Project."
click at [1088, 543] on button "Update" at bounding box center [1107, 557] width 76 height 29
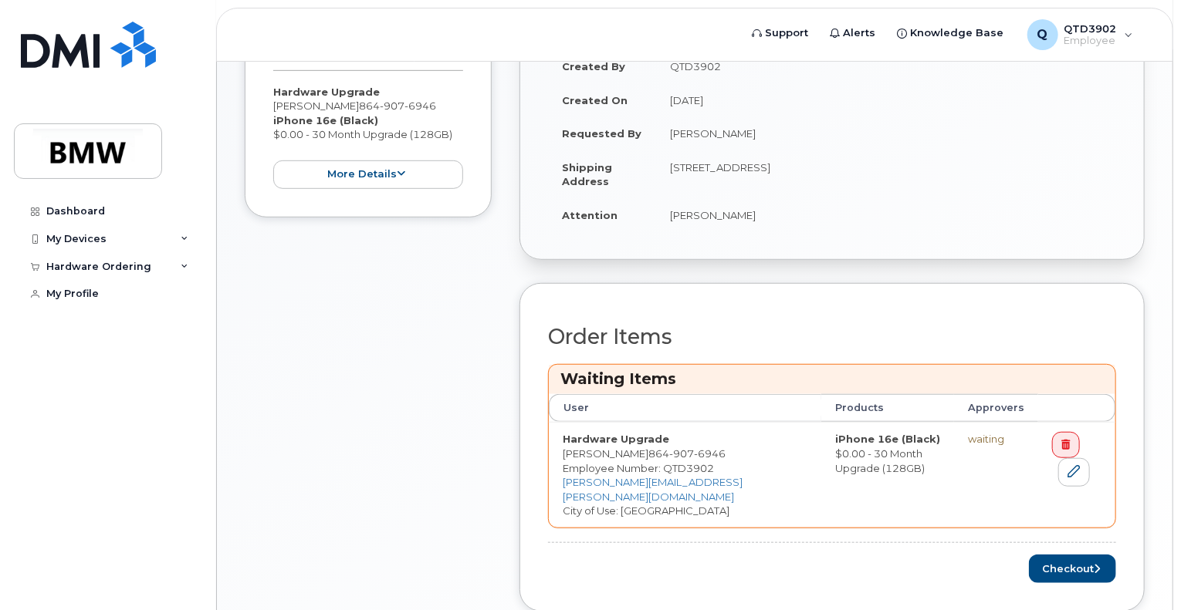
scroll to position [469, 0]
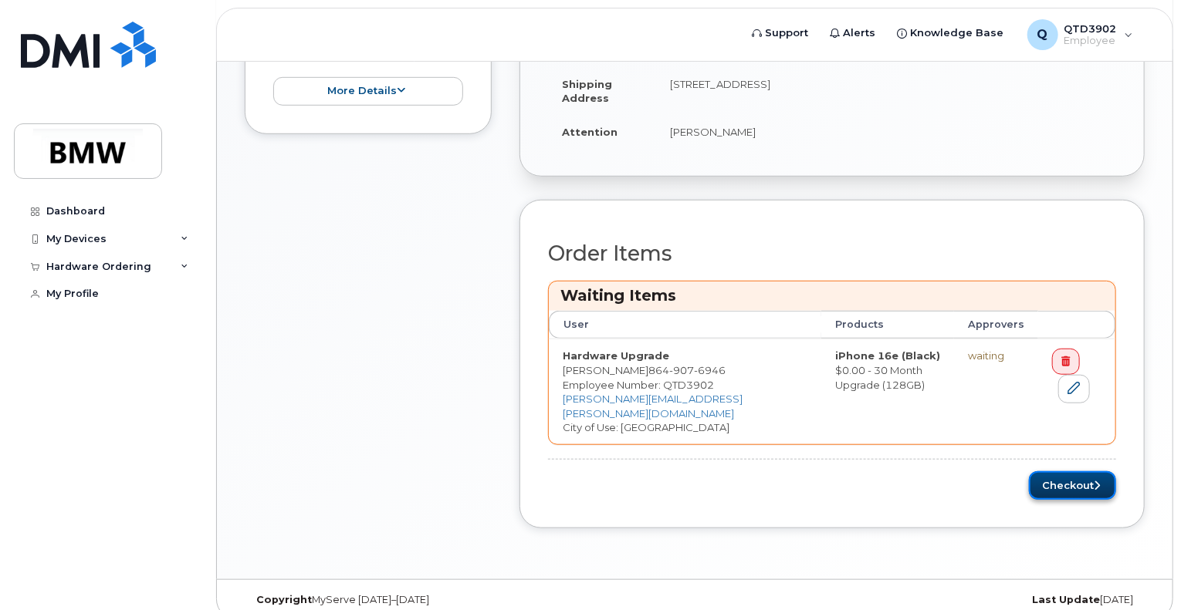
click at [1067, 472] on button "Checkout" at bounding box center [1072, 486] width 87 height 29
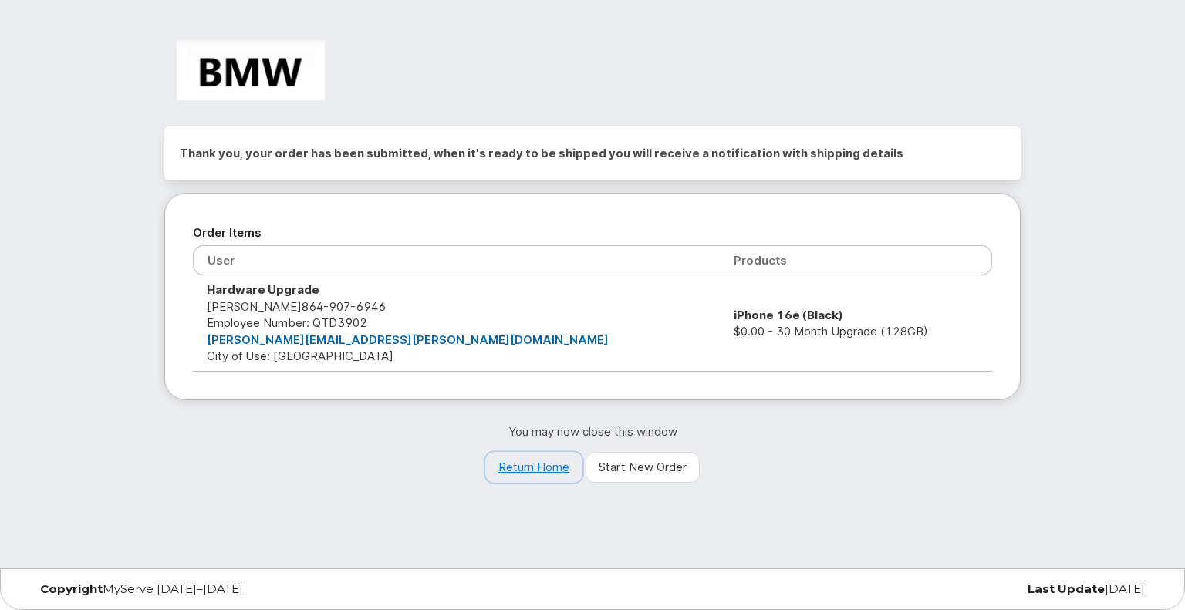
click at [519, 455] on link "Return Home" at bounding box center [533, 467] width 97 height 31
